Goal: Transaction & Acquisition: Purchase product/service

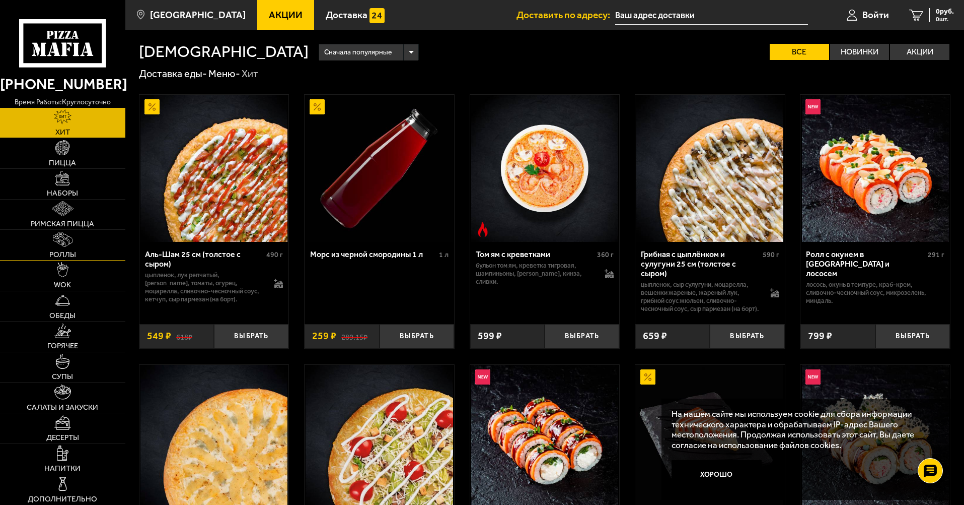
click at [79, 240] on link "Роллы" at bounding box center [62, 245] width 125 height 30
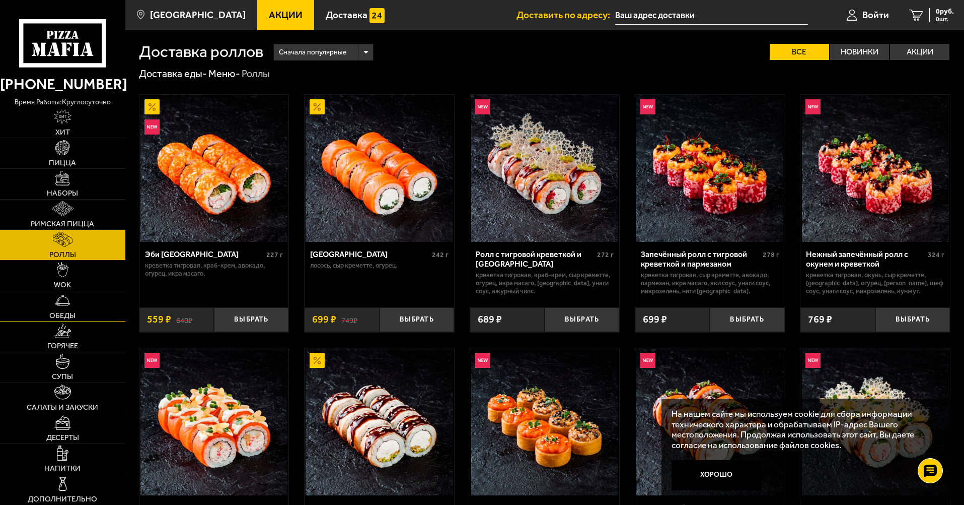
drag, startPoint x: 76, startPoint y: 275, endPoint x: 84, endPoint y: 297, distance: 23.3
click at [76, 275] on link "WOK" at bounding box center [62, 275] width 125 height 30
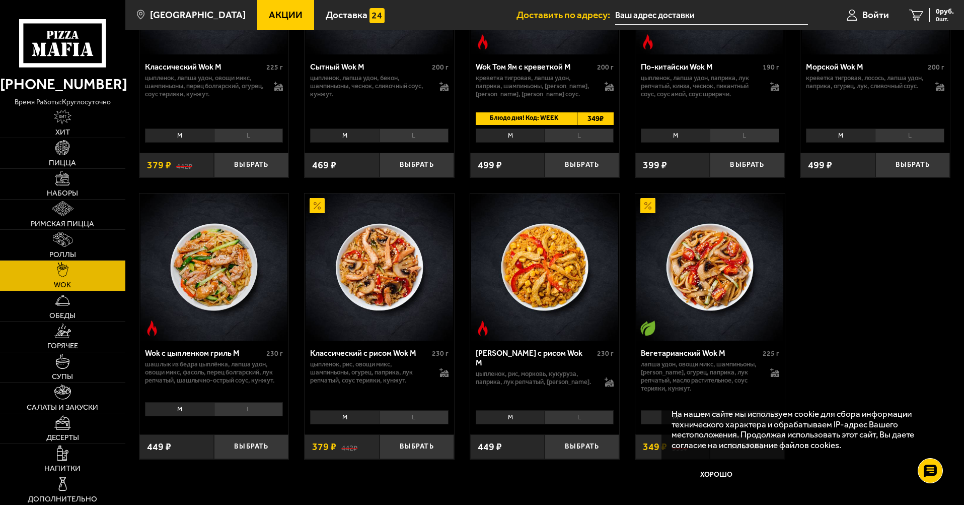
scroll to position [554, 0]
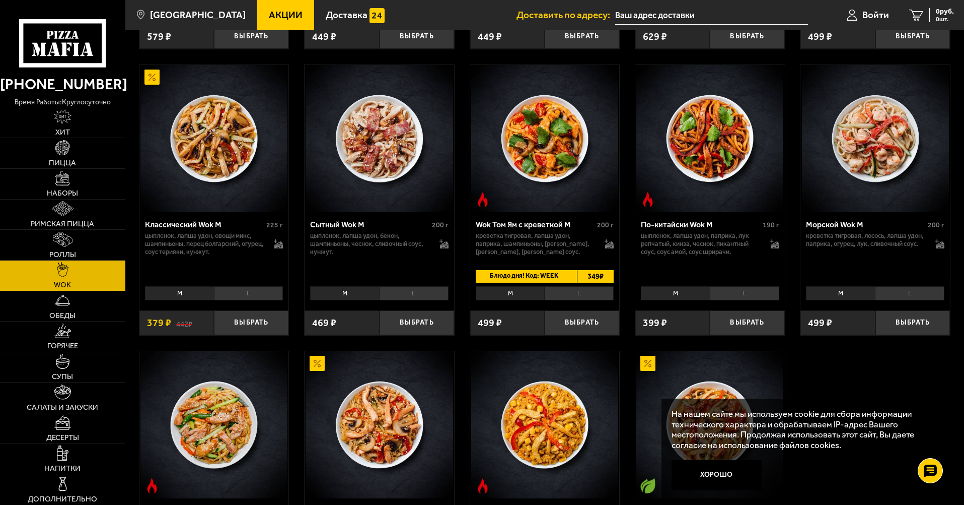
scroll to position [302, 0]
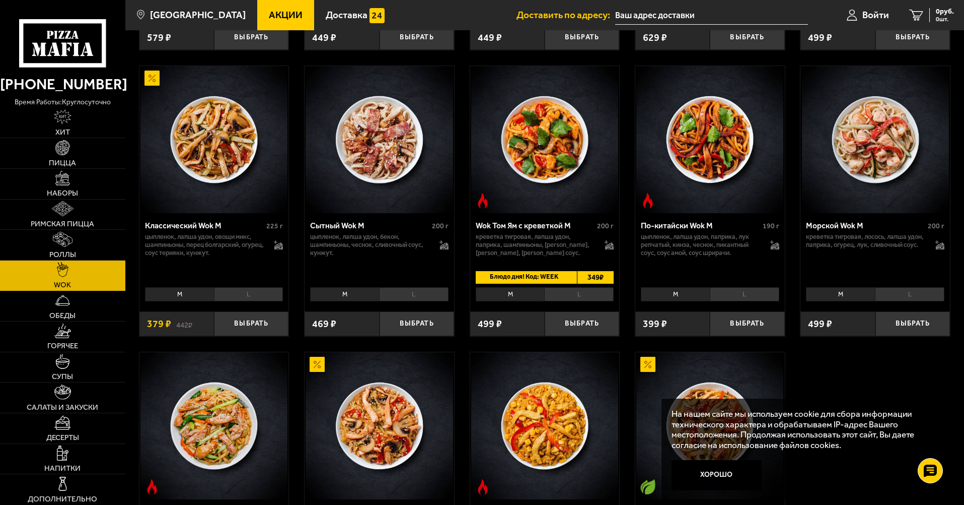
click at [251, 299] on li "L" at bounding box center [248, 294] width 69 height 14
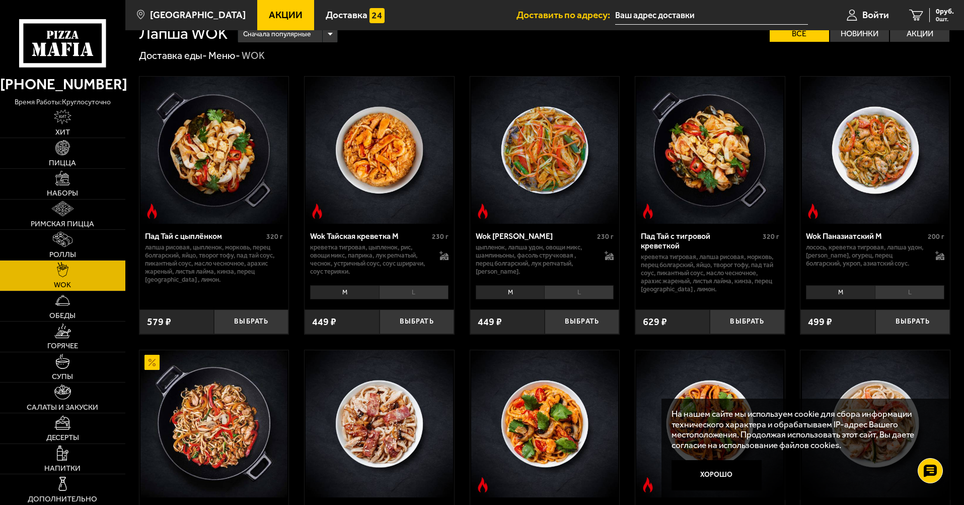
scroll to position [0, 0]
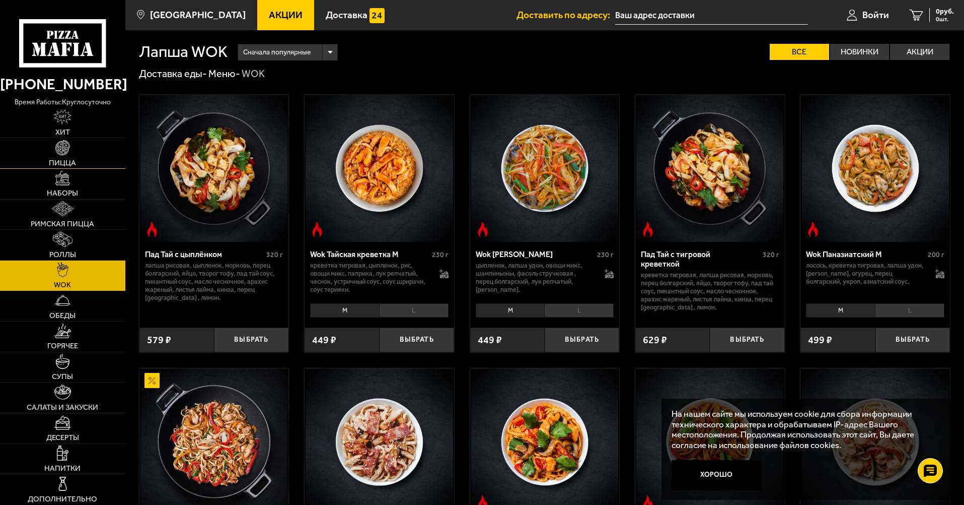
click at [65, 156] on link "Пицца" at bounding box center [62, 153] width 125 height 30
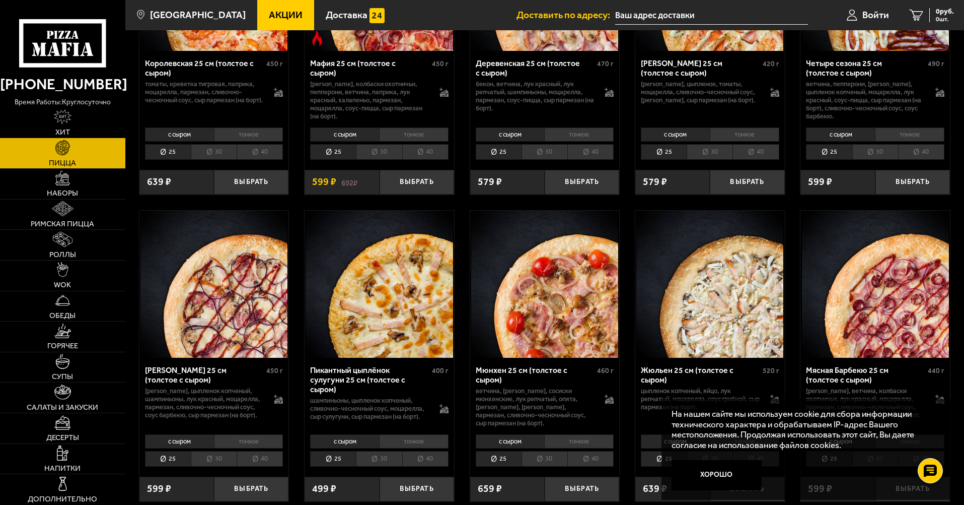
scroll to position [1561, 0]
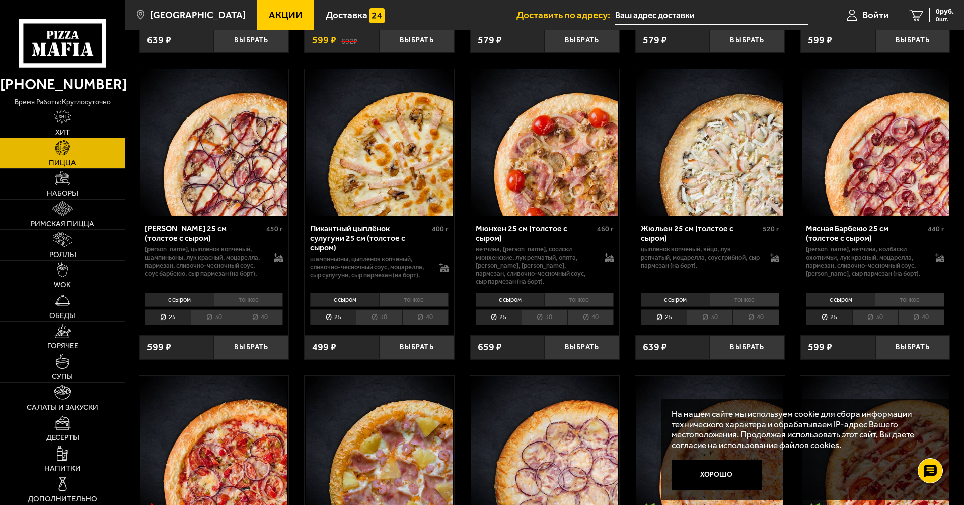
click at [546, 322] on li "30" at bounding box center [545, 317] width 46 height 16
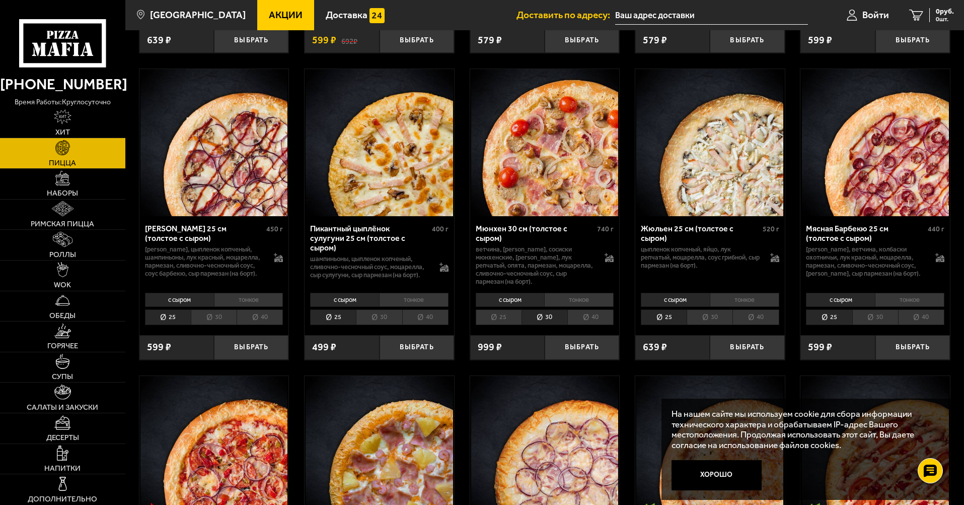
click at [502, 318] on li "25" at bounding box center [499, 317] width 46 height 16
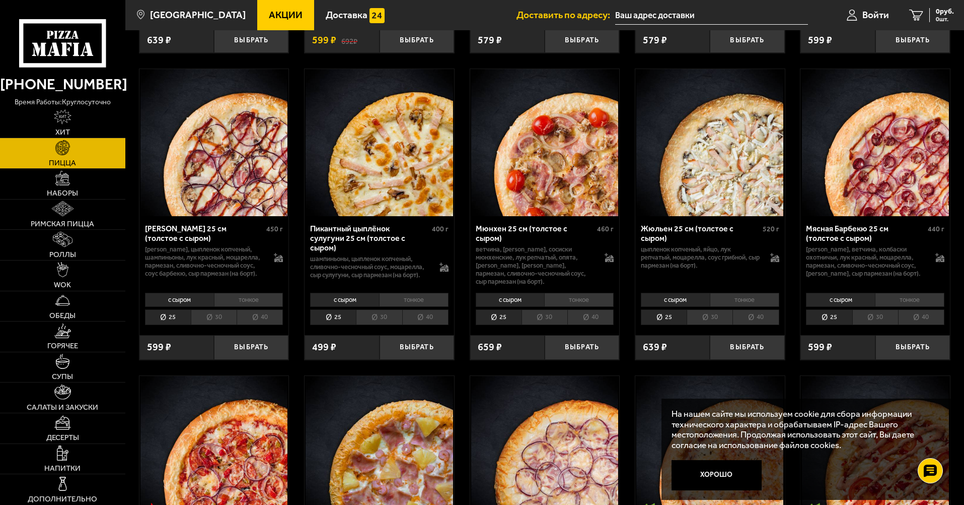
click at [594, 318] on li "40" at bounding box center [591, 317] width 46 height 16
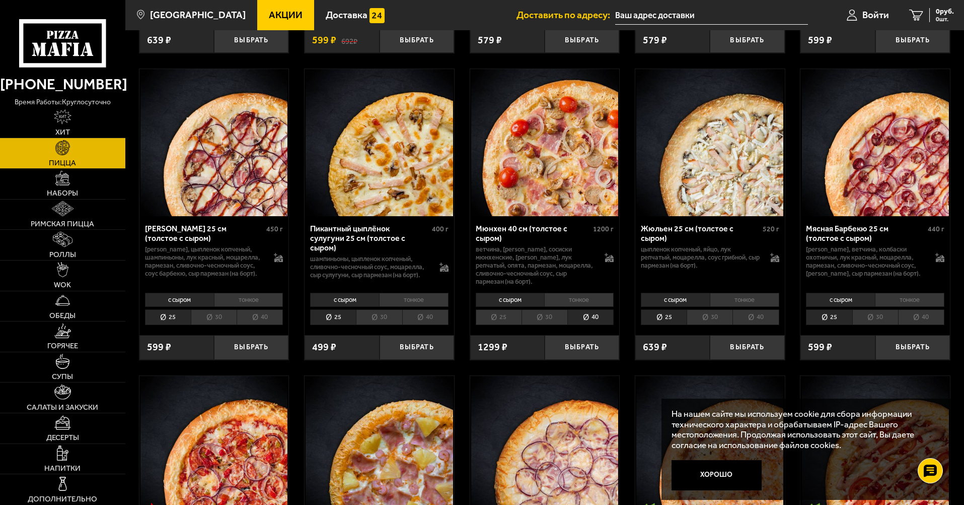
click at [538, 323] on div "с сыром тонкое 25 30 40 Топпинги" at bounding box center [545, 308] width 150 height 38
click at [540, 317] on li "30" at bounding box center [545, 317] width 46 height 16
click at [503, 313] on li "25" at bounding box center [499, 317] width 46 height 16
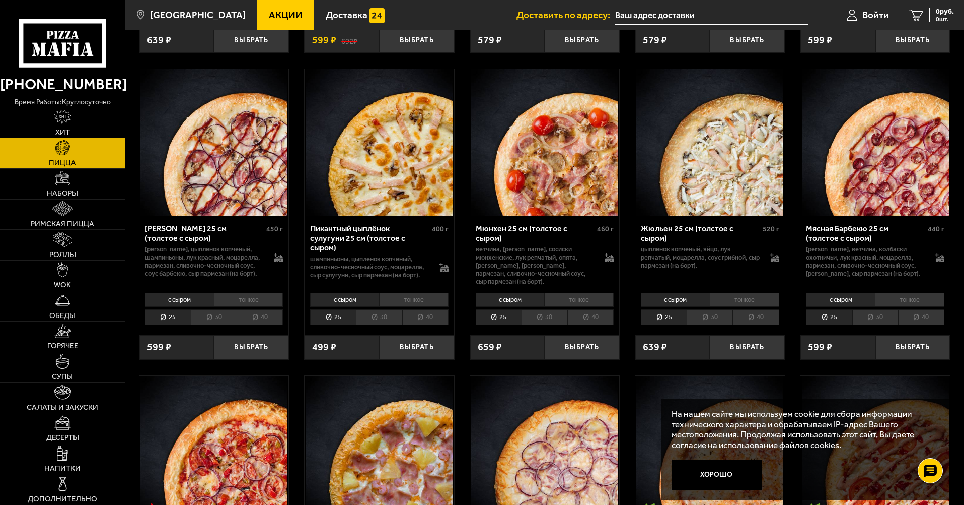
click at [601, 316] on li "40" at bounding box center [591, 317] width 46 height 16
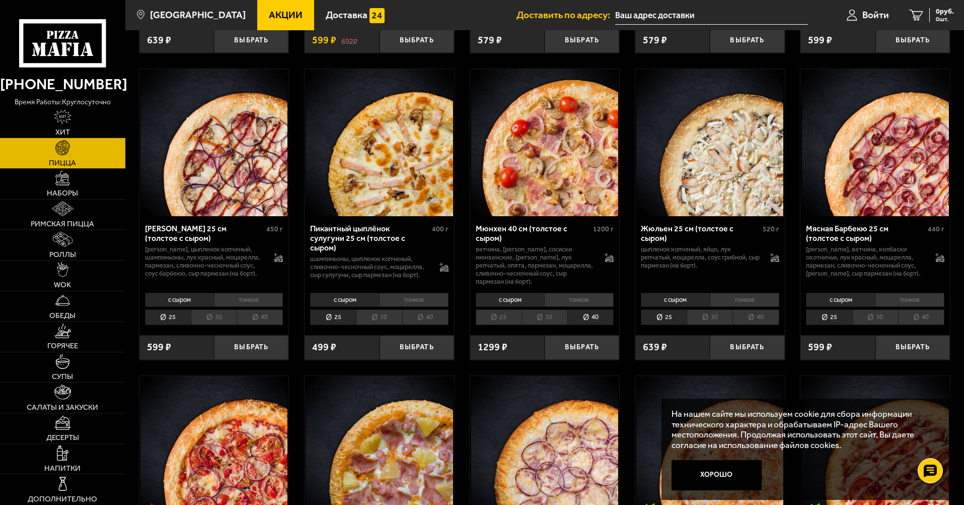
click at [489, 316] on li "25" at bounding box center [499, 317] width 46 height 16
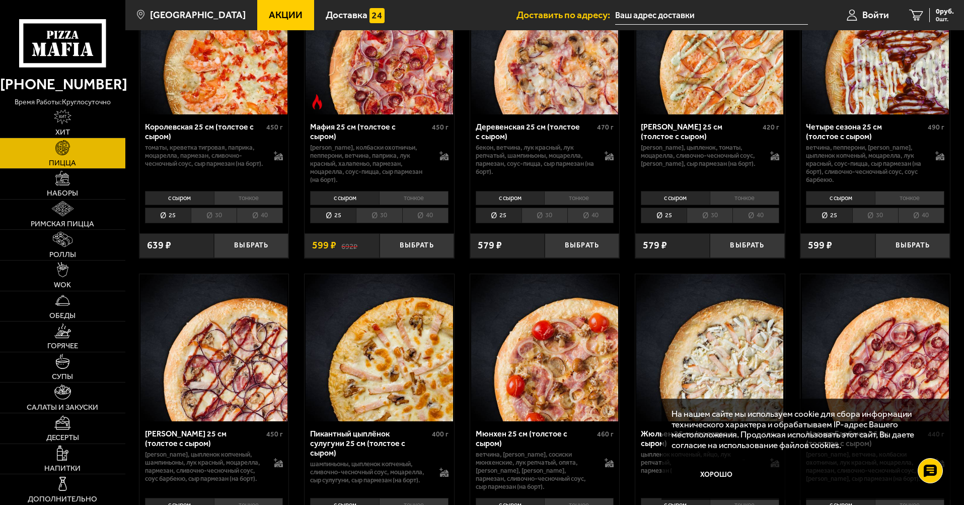
scroll to position [1158, 0]
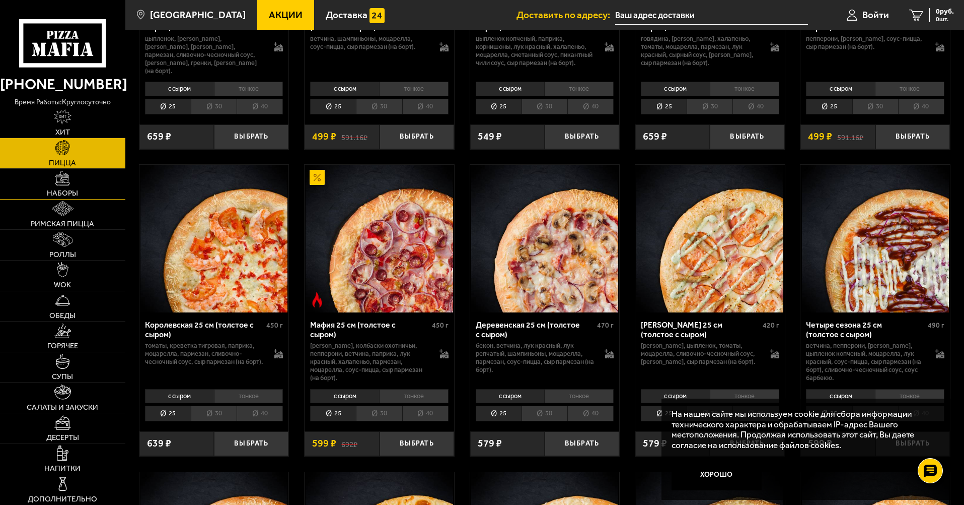
drag, startPoint x: 96, startPoint y: 170, endPoint x: 92, endPoint y: 178, distance: 9.0
click at [96, 171] on link "Наборы" at bounding box center [62, 184] width 125 height 30
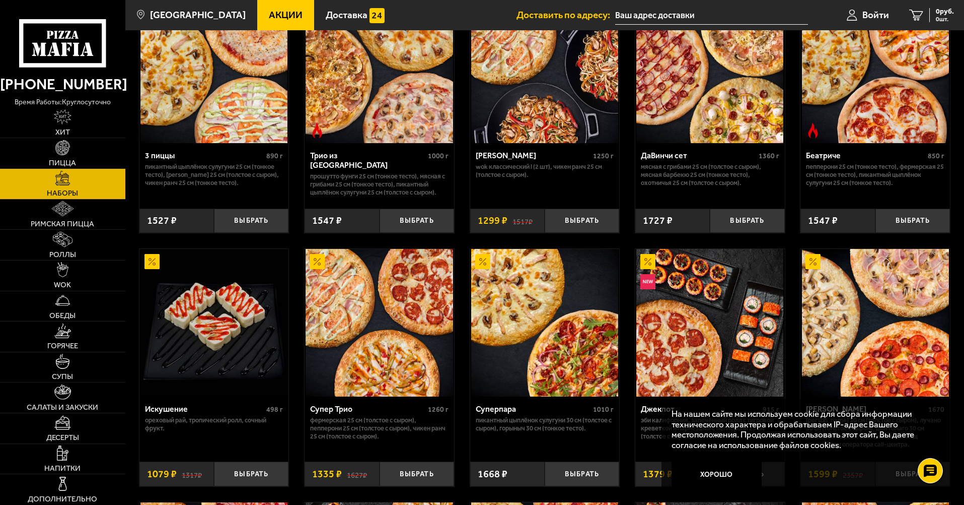
scroll to position [403, 0]
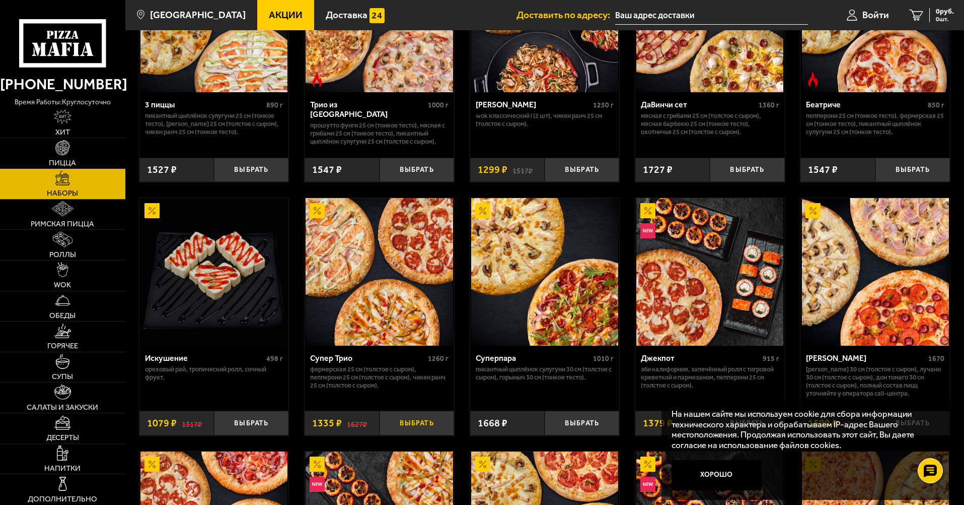
click at [416, 421] on button "Выбрать" at bounding box center [417, 422] width 75 height 25
click at [936, 24] on link "1 1335 руб. 1 шт." at bounding box center [925, 15] width 77 height 30
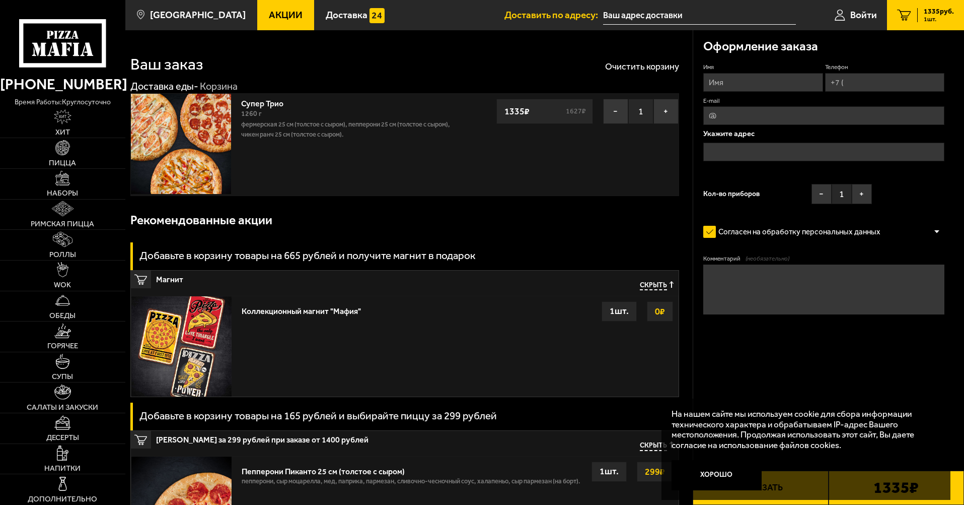
click at [801, 89] on input "Имя" at bounding box center [763, 82] width 119 height 19
click at [953, 213] on div "Оформление заказа Имя Телефон E-mail Укажите адрес Кол-во приборов − 1 + Соглас…" at bounding box center [828, 201] width 271 height 343
click at [782, 81] on input "Имя" at bounding box center [763, 82] width 119 height 19
type input "Филатов Иван"
type input "+7 (981) 823-98-25"
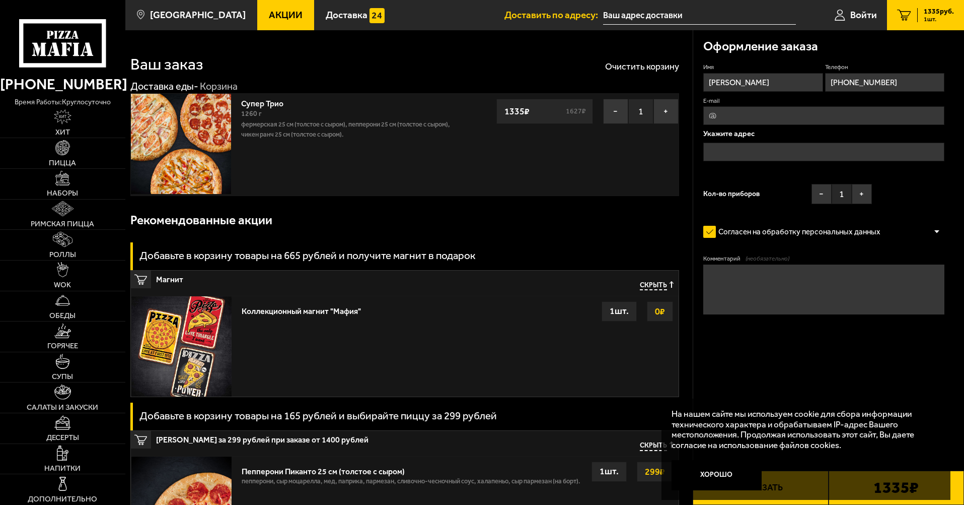
type input "f2000_99@mail.ru"
type input "Иван"
click at [791, 153] on input "text" at bounding box center [824, 152] width 241 height 19
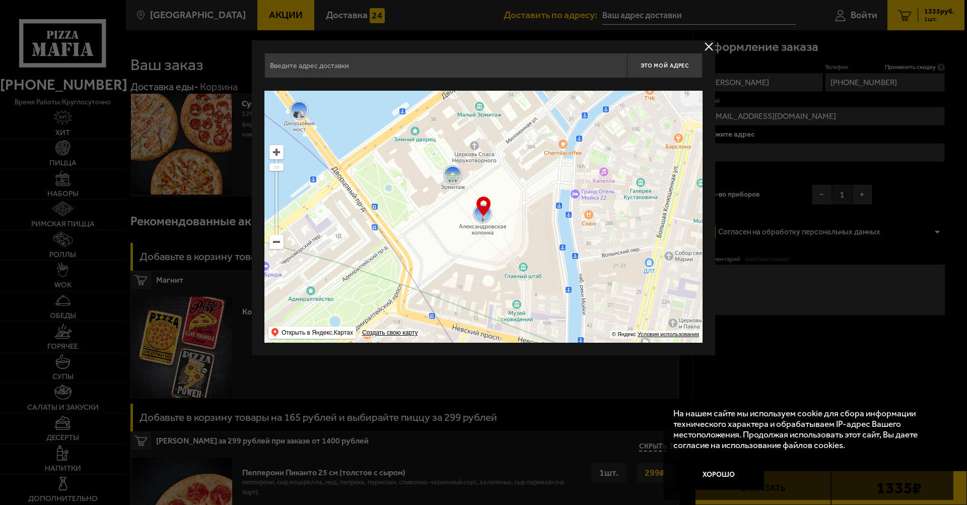
click at [340, 63] on input "text" at bounding box center [445, 65] width 363 height 25
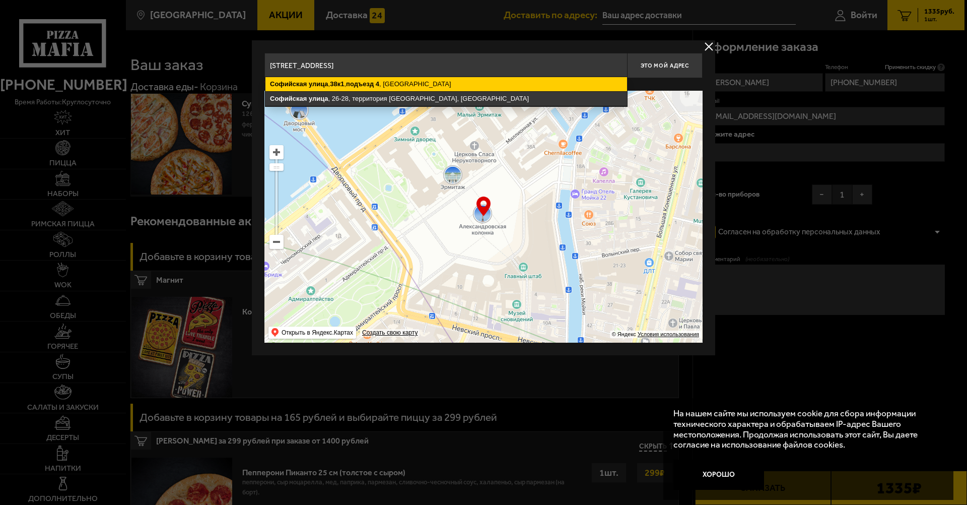
type input "Санкт-Петербург, Софийская улица, 38к1, подъезд 4"
click at [420, 84] on ymaps "Софийская улица , 38к1 , подъезд 4 , Санкт-Петербург" at bounding box center [446, 84] width 362 height 14
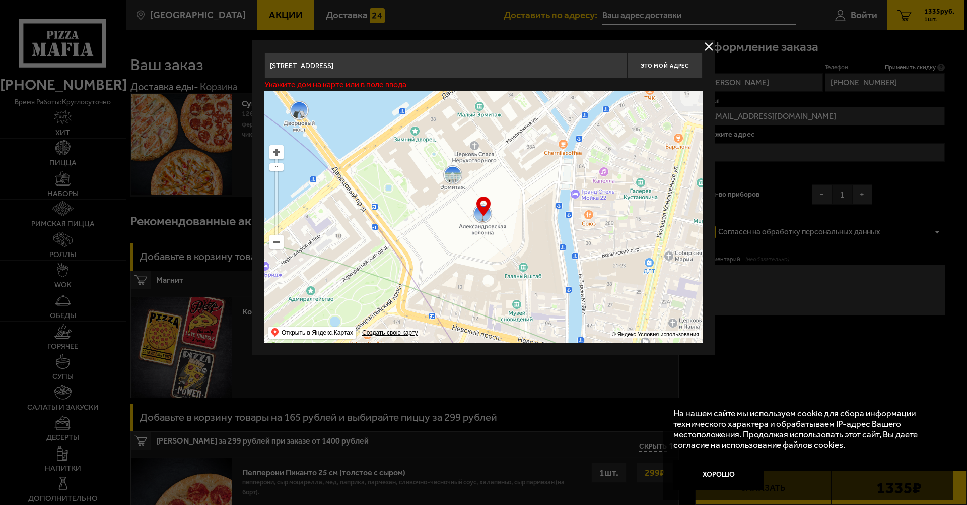
type input "[STREET_ADDRESS]"
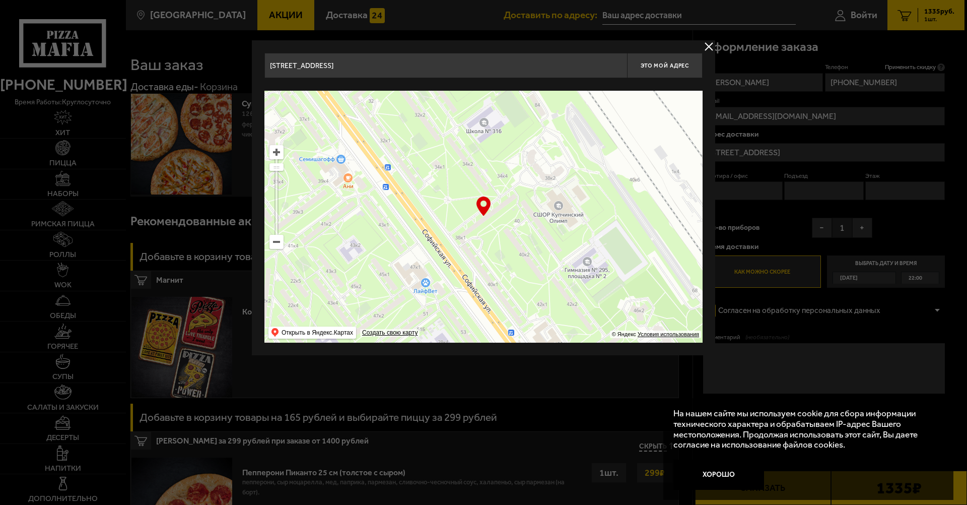
click at [456, 65] on input "Санкт-Петербург, Софийская улица, 38к1, подъезд 4" at bounding box center [445, 65] width 363 height 25
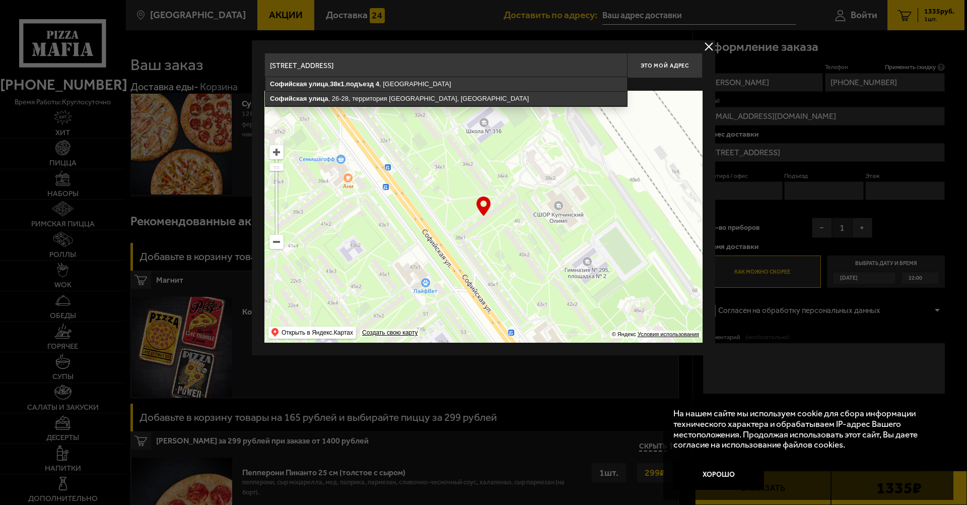
click at [538, 66] on input "Санкт-Петербург, Софийская улица, 38к1, подъезд 4" at bounding box center [445, 65] width 363 height 25
click at [684, 69] on button "Это мой адрес" at bounding box center [665, 65] width 76 height 25
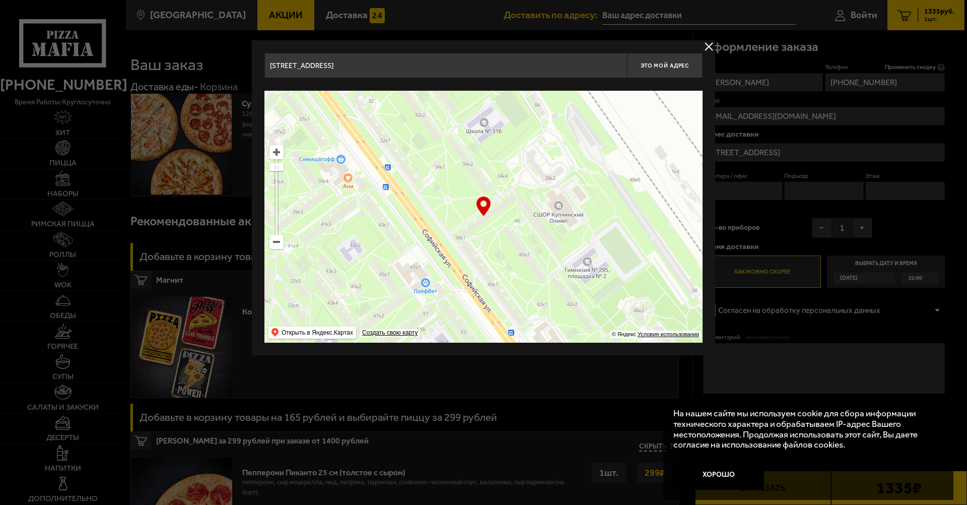
type input "[STREET_ADDRESS]"
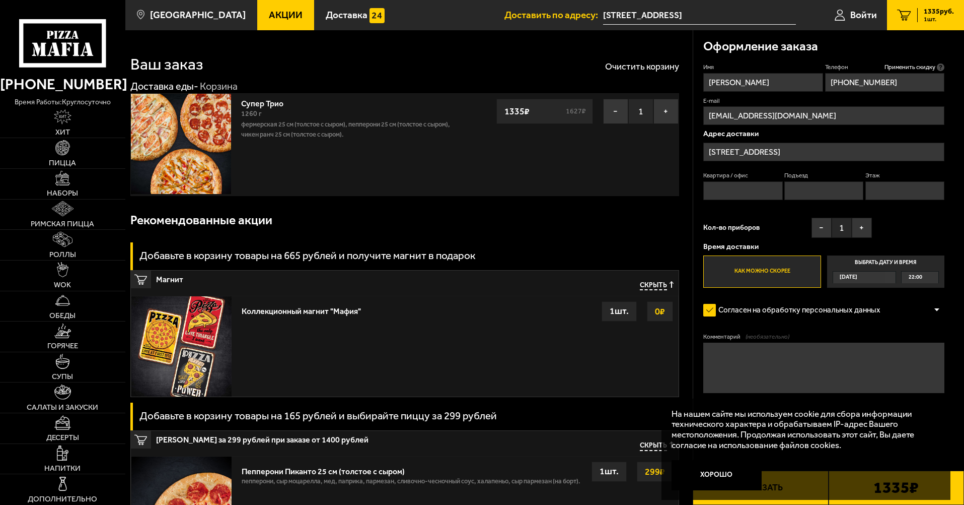
click at [731, 191] on input "Квартира / офис" at bounding box center [743, 190] width 79 height 19
type input "110"
drag, startPoint x: 731, startPoint y: 191, endPoint x: 804, endPoint y: 191, distance: 73.0
click at [804, 191] on input "Подъезд" at bounding box center [824, 190] width 79 height 19
type input "4"
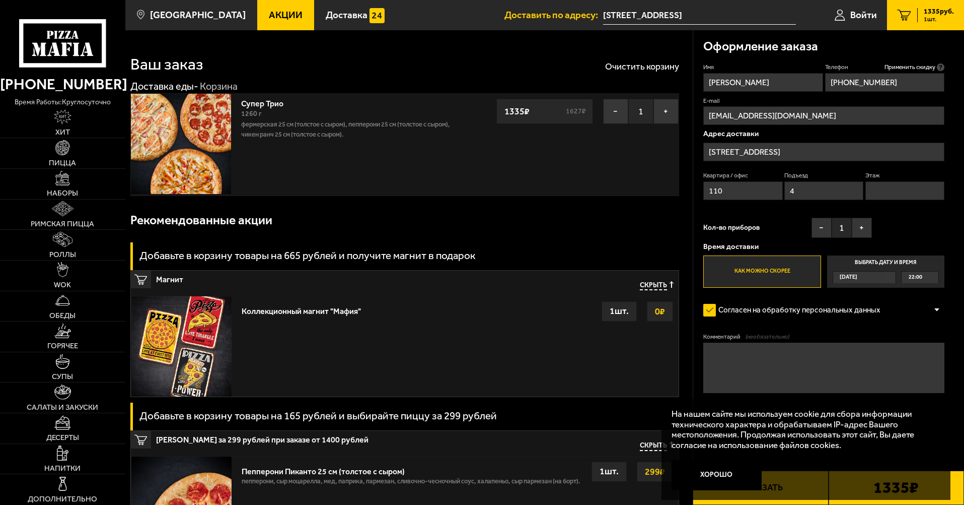
click at [895, 186] on input "Этаж" at bounding box center [905, 190] width 79 height 19
type input "1"
click at [900, 225] on div "Имя Иван Телефон Применить скидку Вы будете зарегистрированы автоматически. +7 …" at bounding box center [824, 175] width 241 height 225
click at [707, 309] on label "Согласен на обработку персональных данных" at bounding box center [797, 310] width 187 height 20
click at [0, 0] on input "Согласен на обработку персональных данных" at bounding box center [0, 0] width 0 height 0
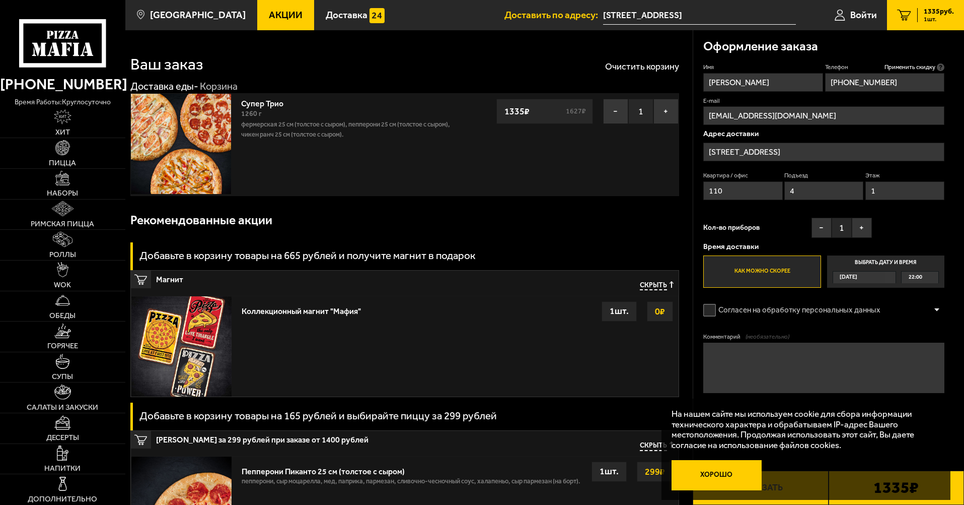
click at [744, 466] on button "Хорошо" at bounding box center [717, 475] width 91 height 30
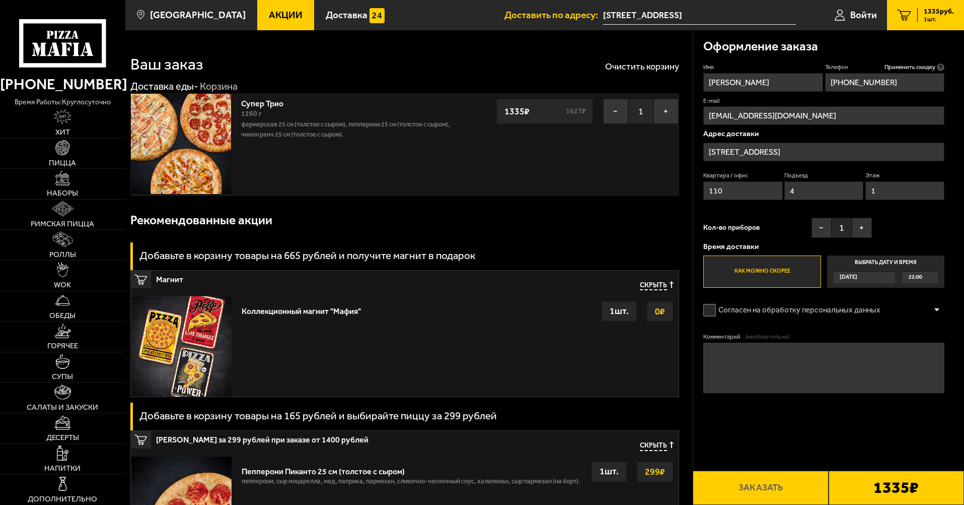
click at [722, 308] on label "Согласен на обработку персональных данных" at bounding box center [797, 310] width 187 height 20
click at [0, 0] on input "Согласен на обработку персональных данных" at bounding box center [0, 0] width 0 height 0
click at [793, 486] on button "Заказать" at bounding box center [760, 487] width 135 height 34
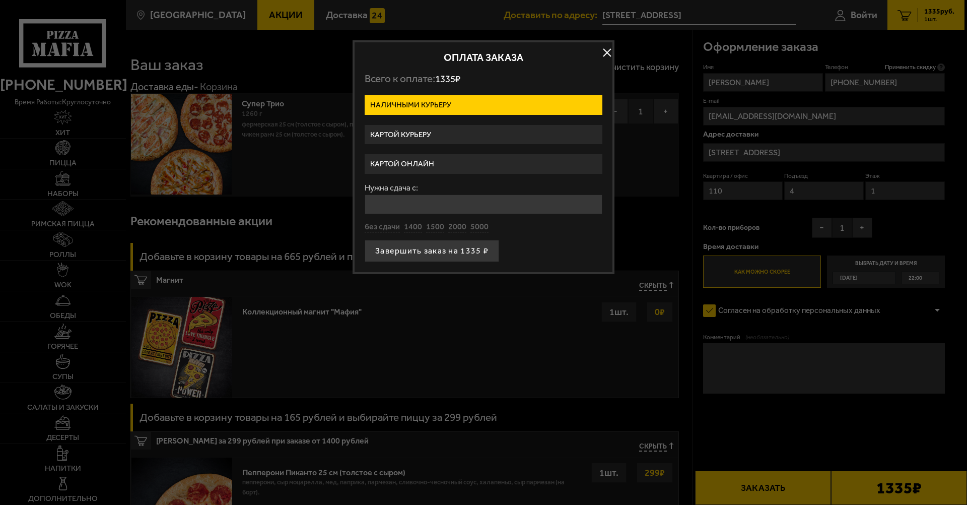
click at [470, 133] on label "Картой курьеру" at bounding box center [484, 135] width 238 height 20
click at [0, 0] on input "Картой курьеру" at bounding box center [0, 0] width 0 height 0
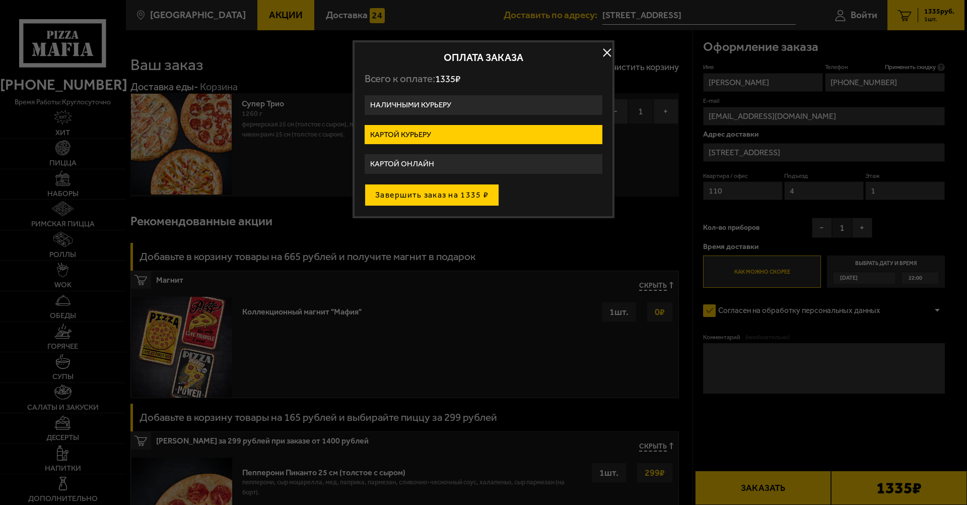
click at [383, 191] on button "Завершить заказ на 1335 ₽" at bounding box center [432, 195] width 134 height 22
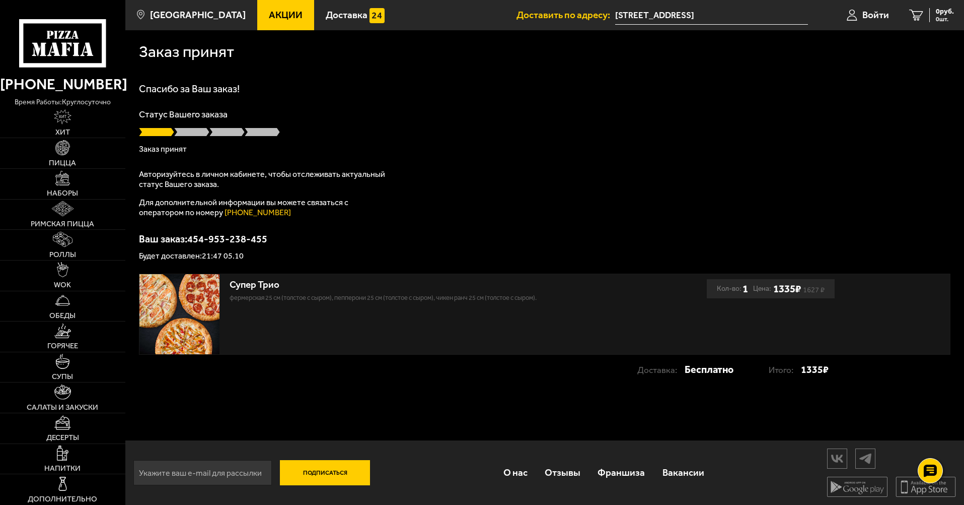
click at [725, 200] on div "Спасибо за Ваш заказ! Статус Вашего заказа Заказ принят Авторизуйтесь в личном …" at bounding box center [545, 172] width 812 height 176
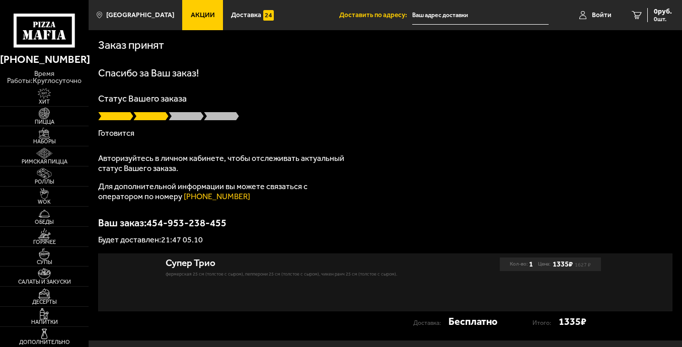
type input "[STREET_ADDRESS]"
